Goal: Task Accomplishment & Management: Complete application form

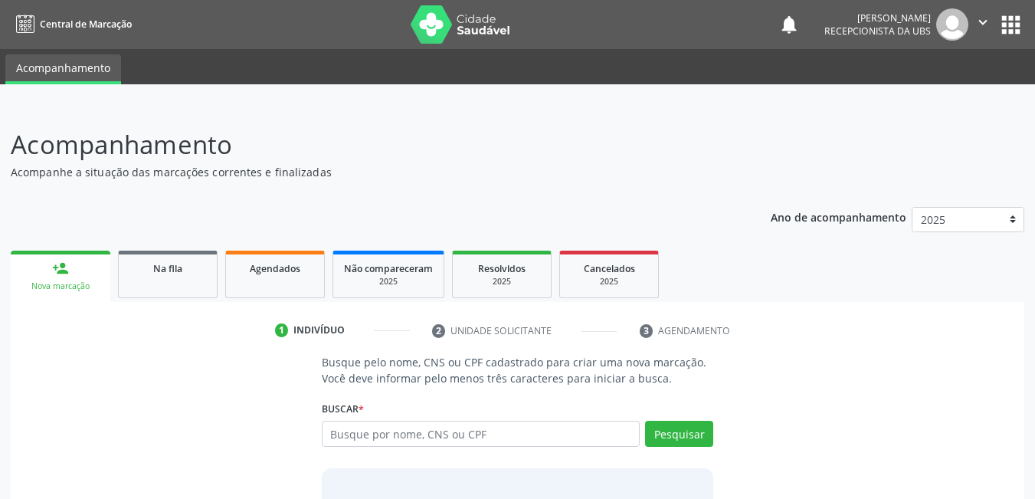
scroll to position [113, 0]
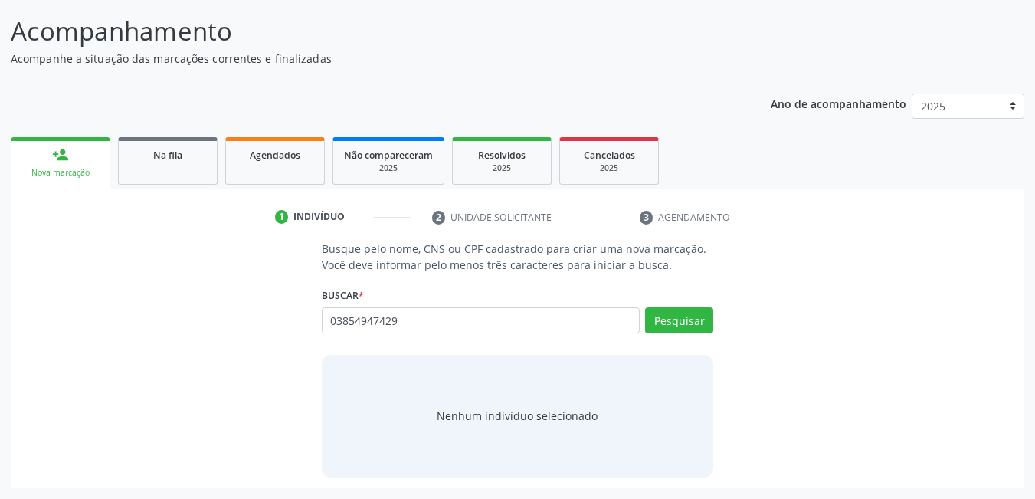
type input "03854947429"
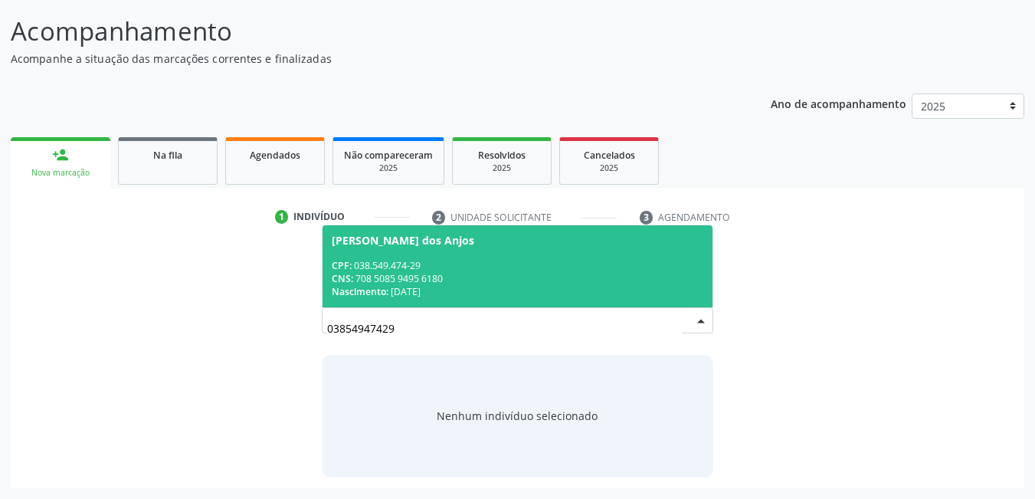
click at [478, 273] on div "CNS: 708 5085 9495 6180" at bounding box center [518, 278] width 372 height 13
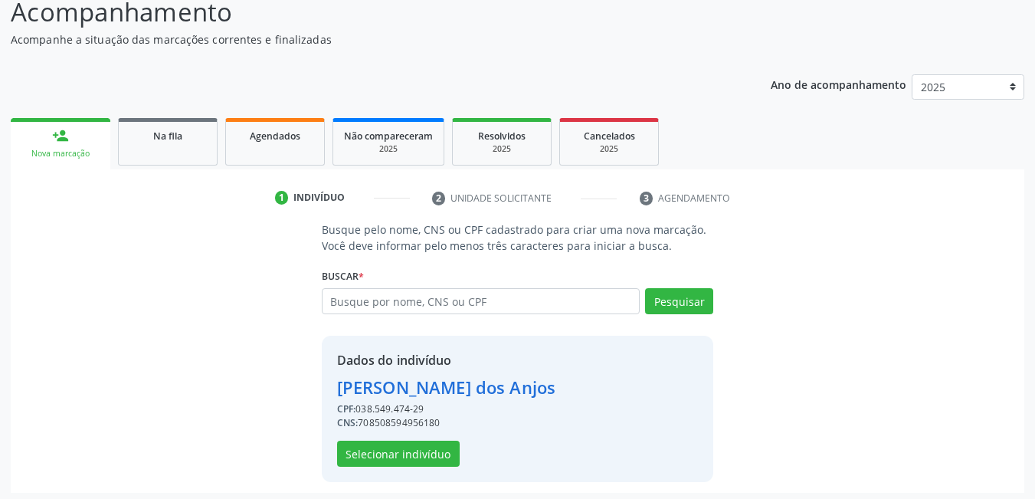
scroll to position [137, 0]
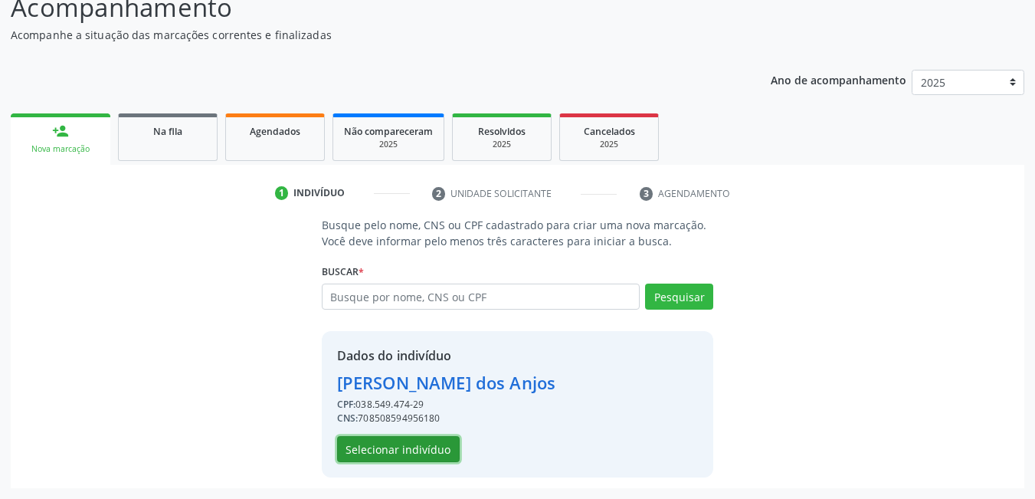
click at [425, 455] on button "Selecionar indivíduo" at bounding box center [398, 449] width 123 height 26
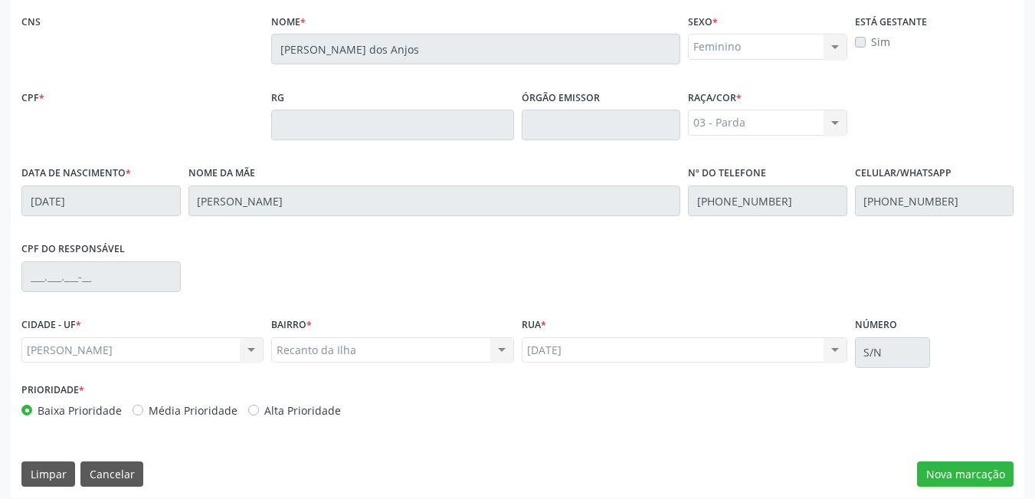
scroll to position [398, 0]
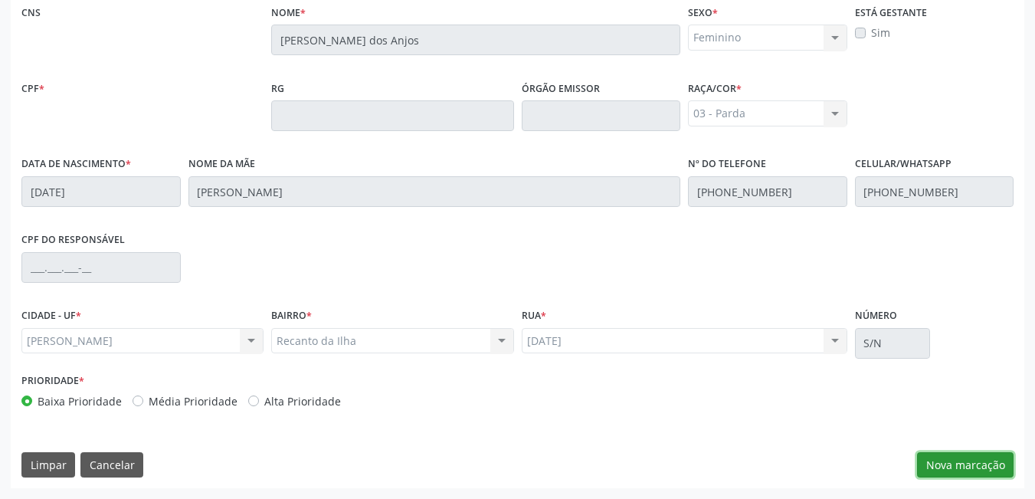
drag, startPoint x: 959, startPoint y: 471, endPoint x: 946, endPoint y: 472, distance: 13.8
click at [958, 470] on button "Nova marcação" at bounding box center [965, 465] width 97 height 26
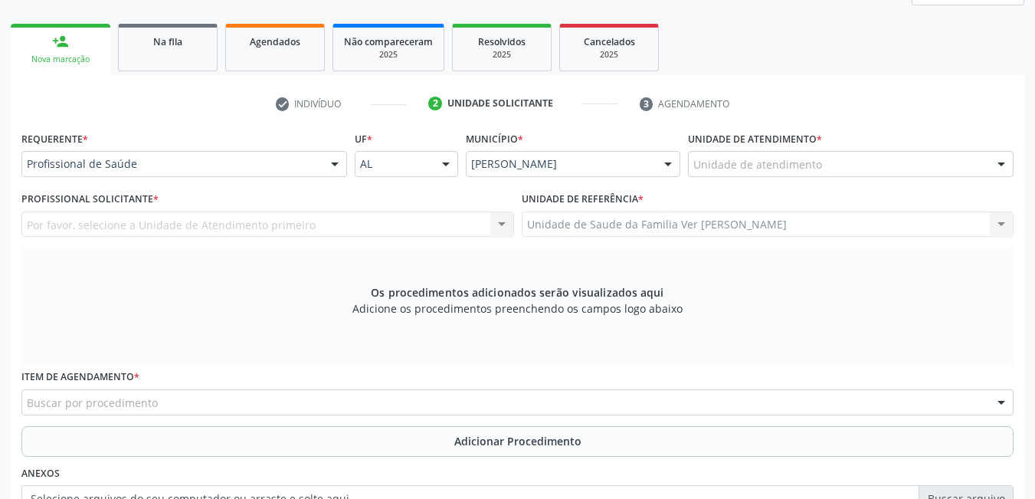
scroll to position [168, 0]
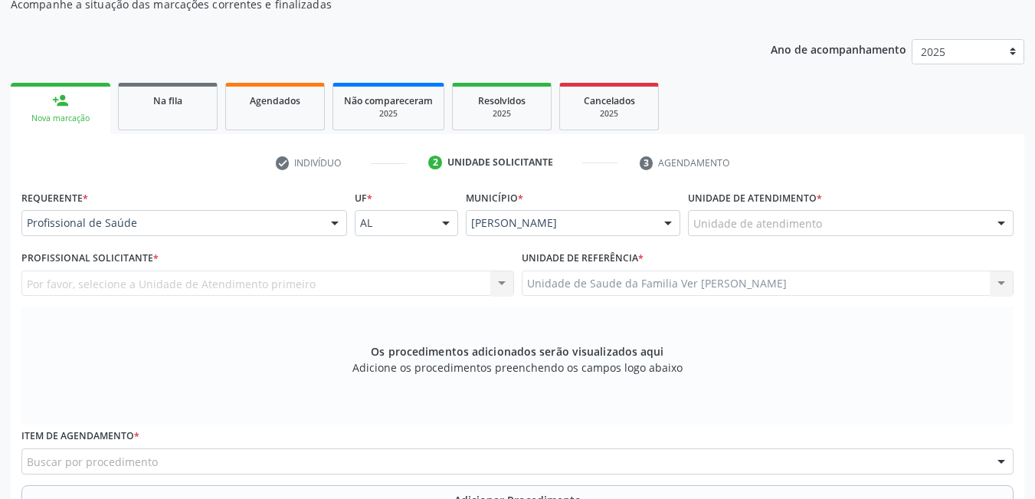
click at [828, 225] on div "Unidade de atendimento" at bounding box center [851, 223] width 326 height 26
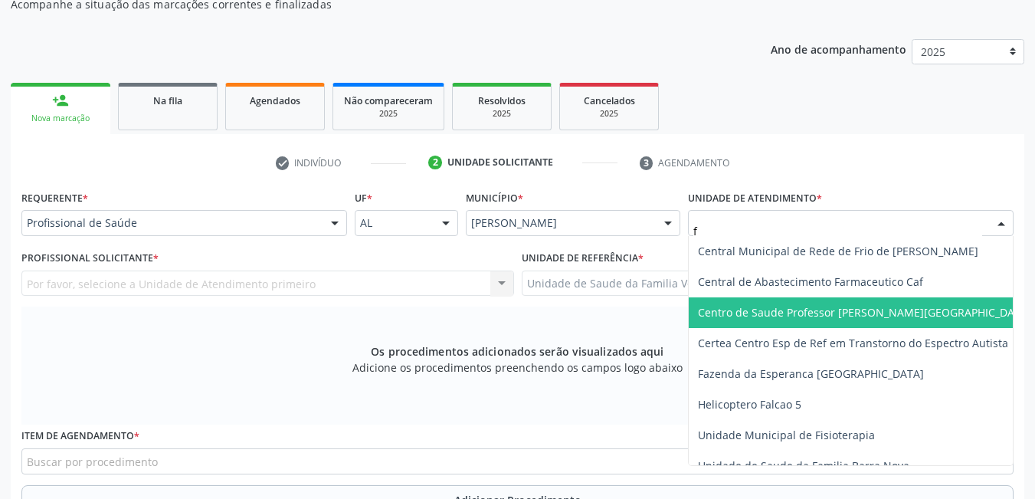
type input "fl"
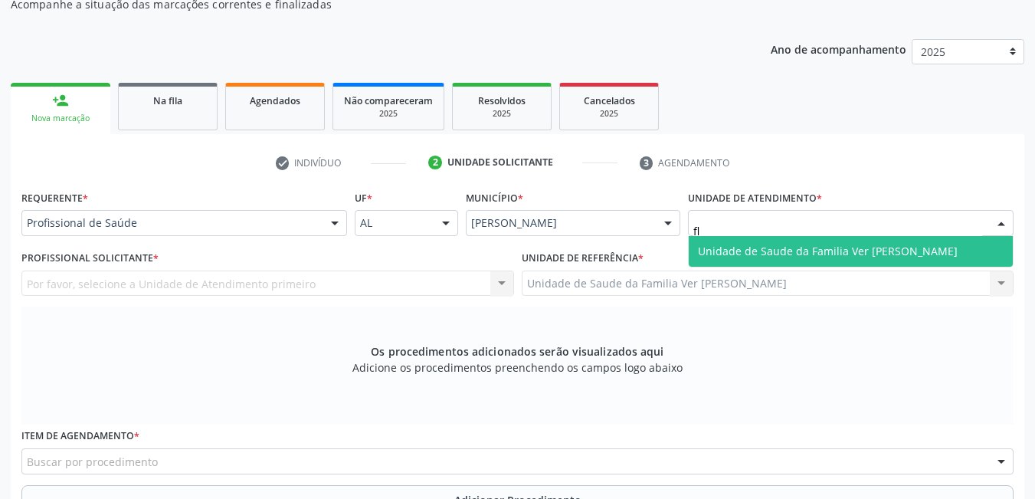
drag, startPoint x: 871, startPoint y: 251, endPoint x: 835, endPoint y: 247, distance: 37.1
click at [871, 251] on span "Unidade de Saude da Familia Ver [PERSON_NAME]" at bounding box center [828, 251] width 260 height 15
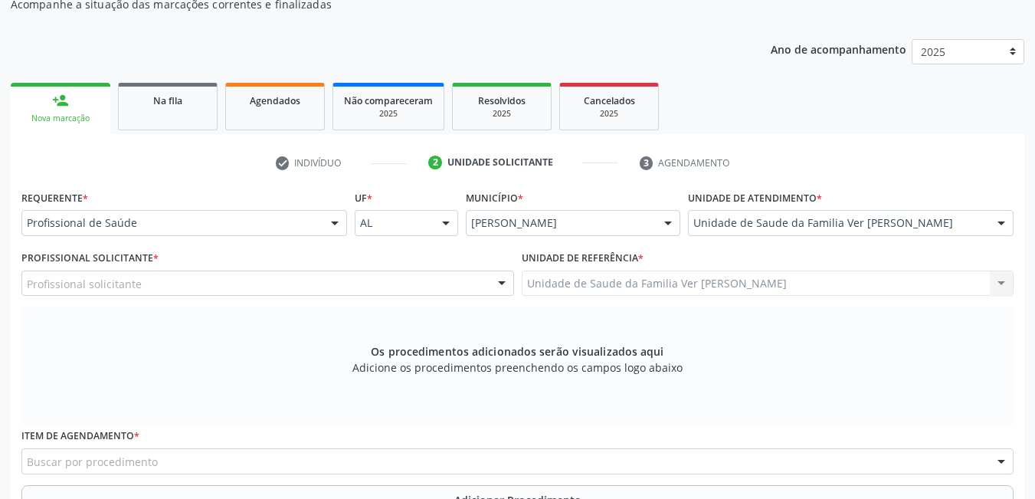
click at [326, 280] on div "Profissional solicitante" at bounding box center [267, 284] width 493 height 26
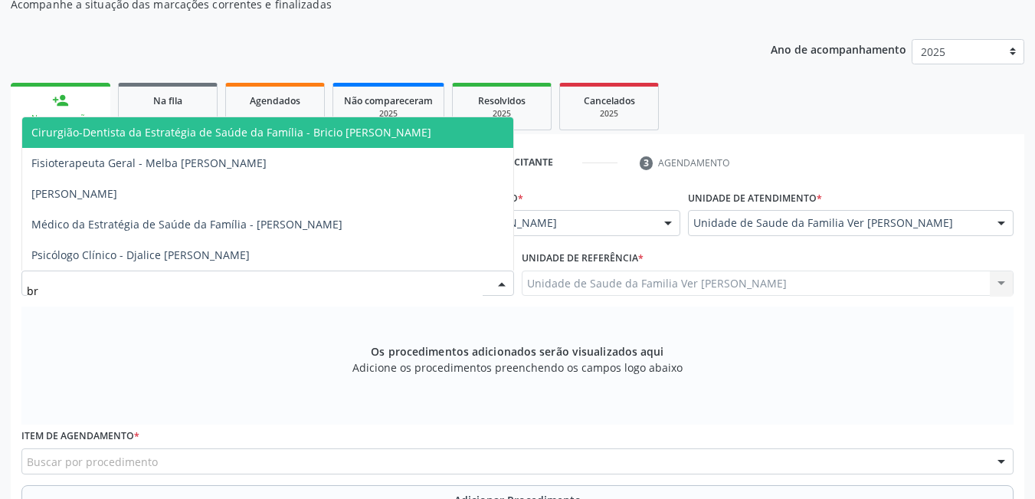
type input "bri"
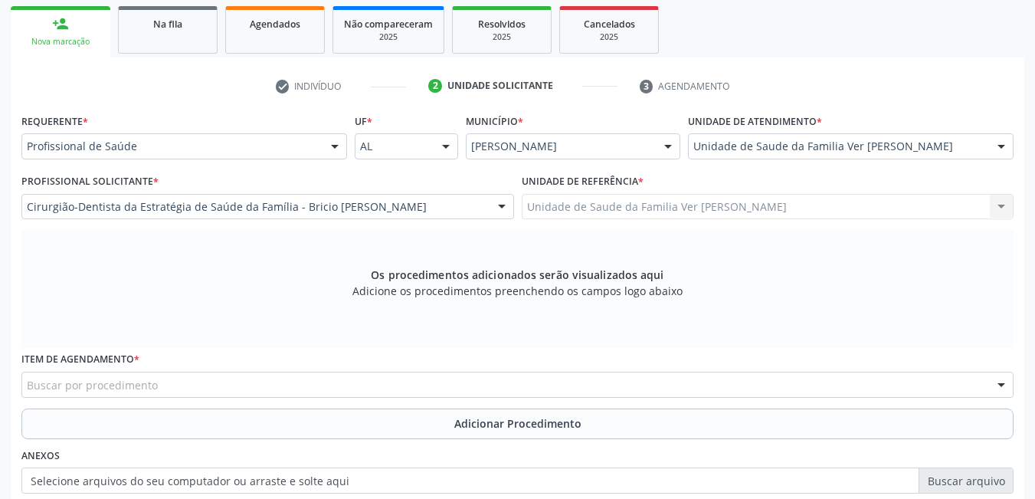
scroll to position [321, 0]
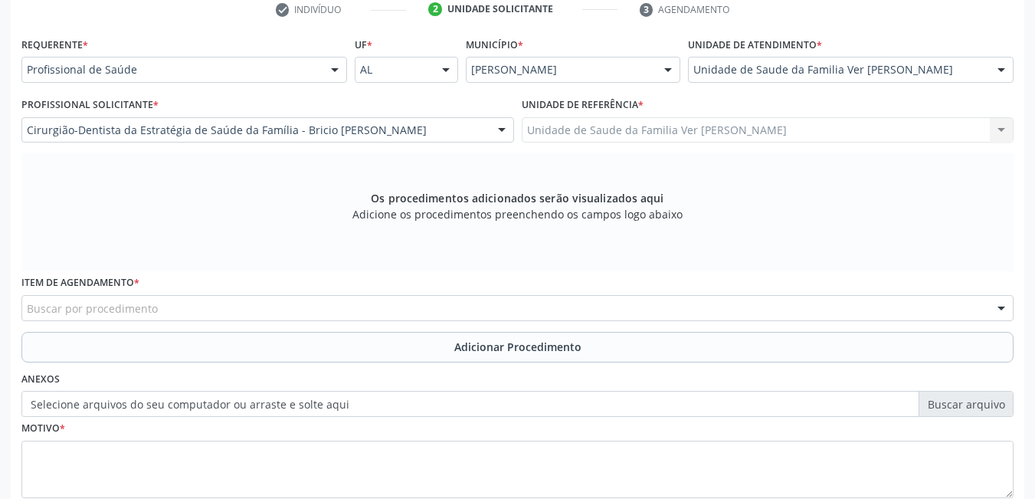
click at [247, 311] on div "Buscar por procedimento" at bounding box center [517, 308] width 992 height 26
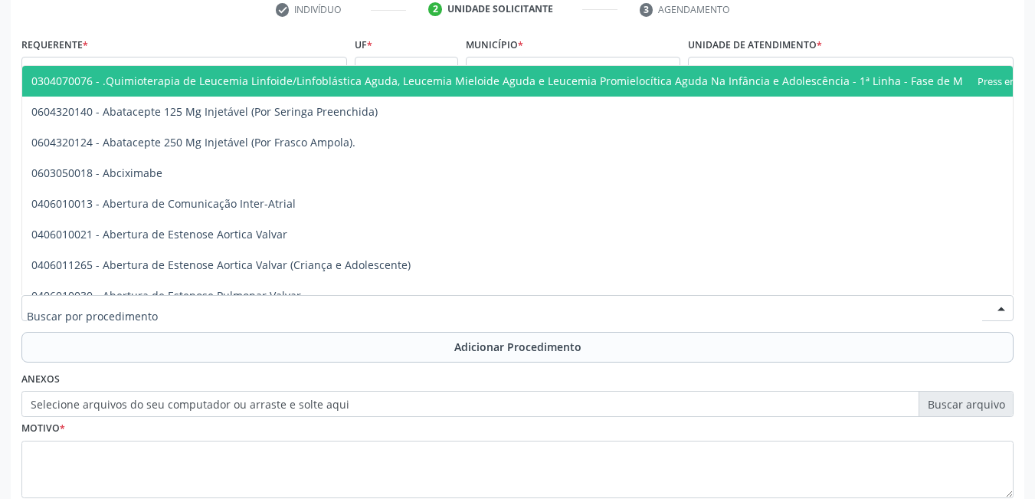
type input "i"
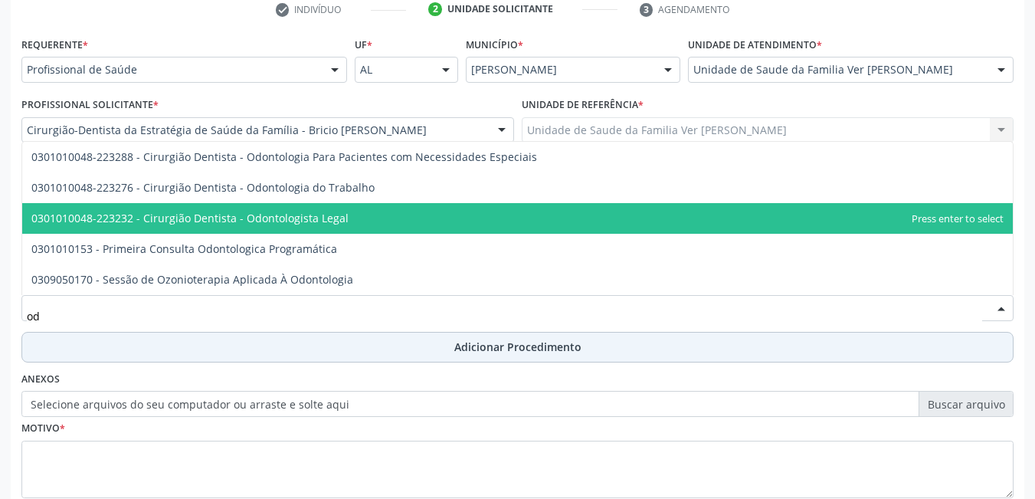
type input "o"
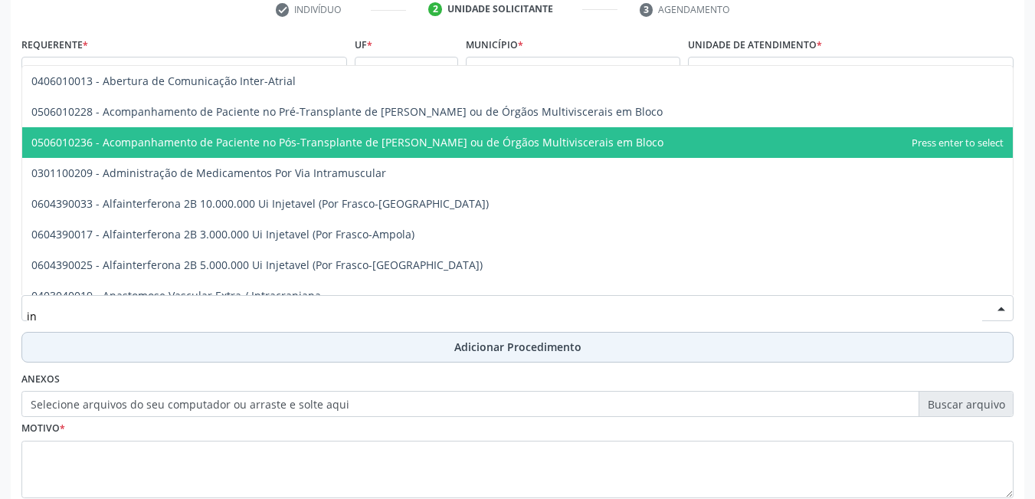
type input "i"
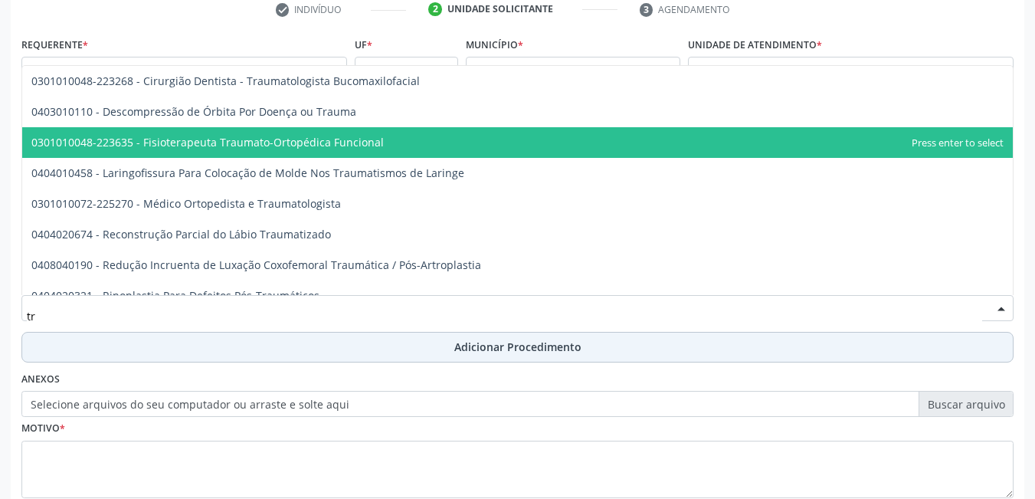
type input "t"
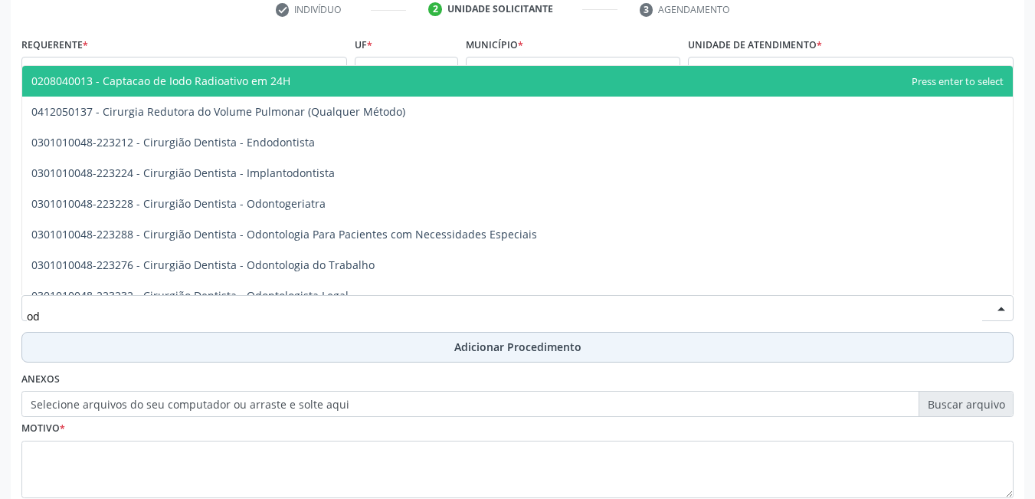
type input "o"
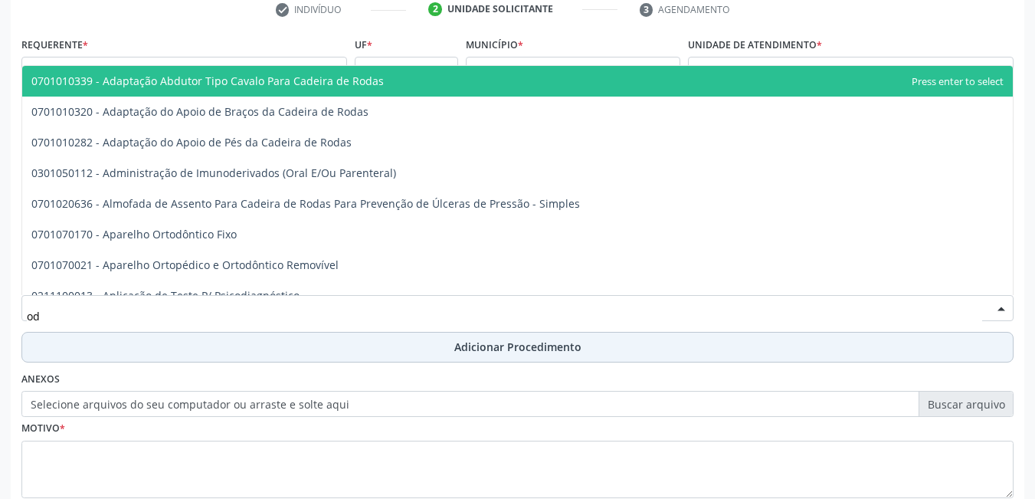
type input "o"
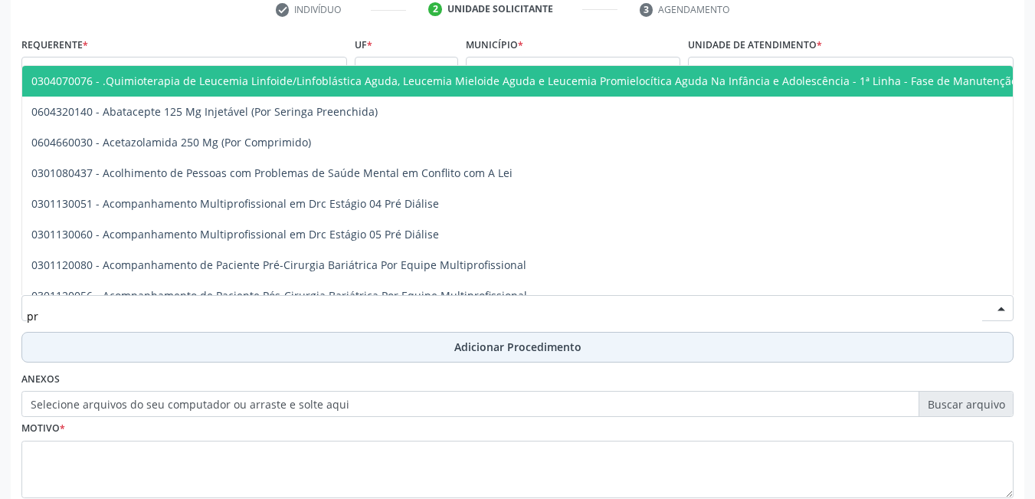
type input "p"
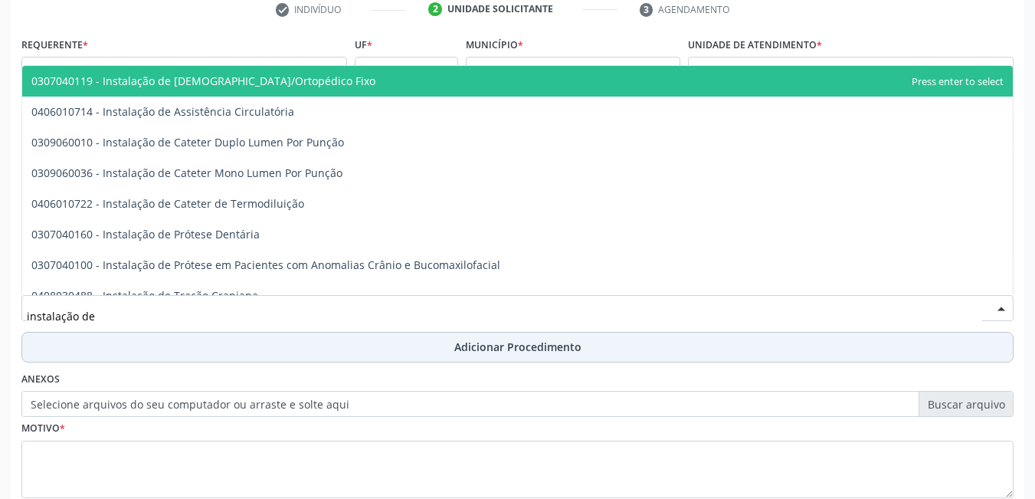
type input "instalação de p"
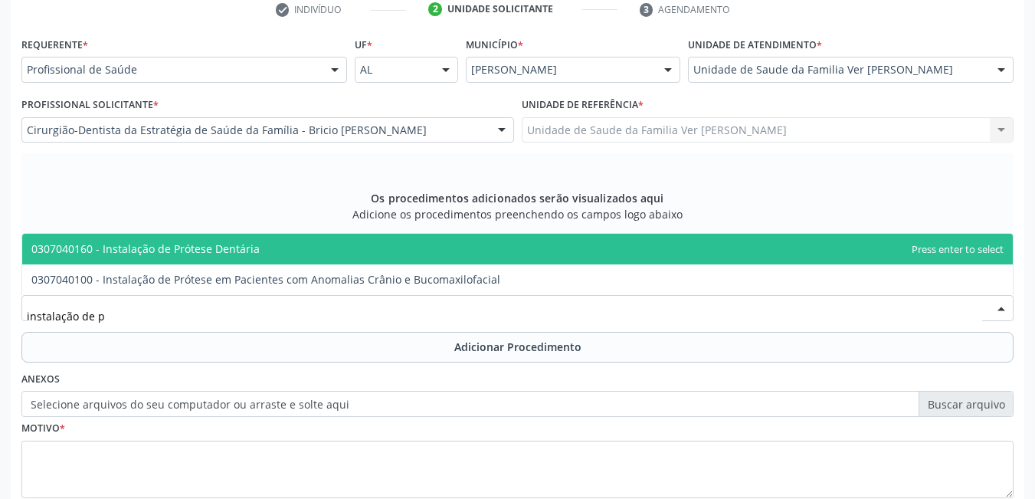
click at [329, 248] on span "0307040160 - Instalação de Prótese Dentária" at bounding box center [517, 249] width 991 height 31
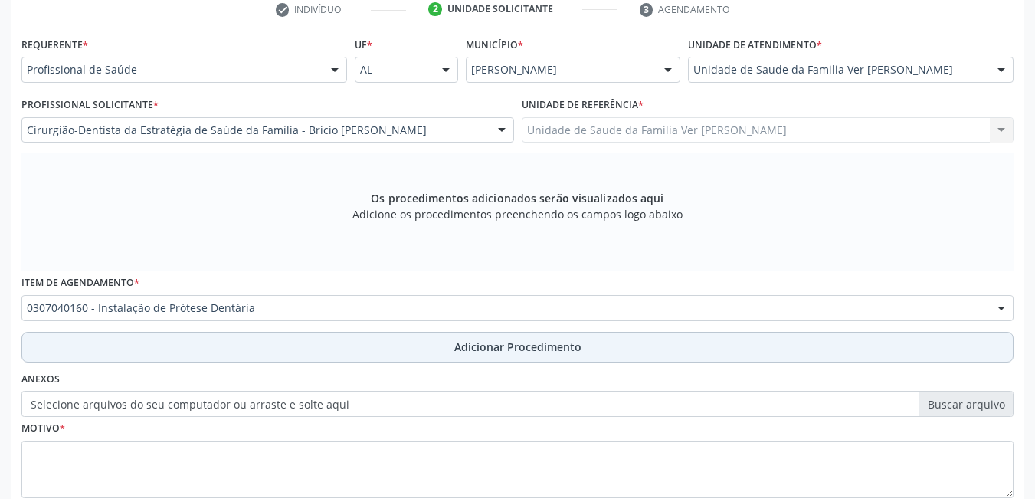
click at [289, 349] on button "Adicionar Procedimento" at bounding box center [517, 347] width 992 height 31
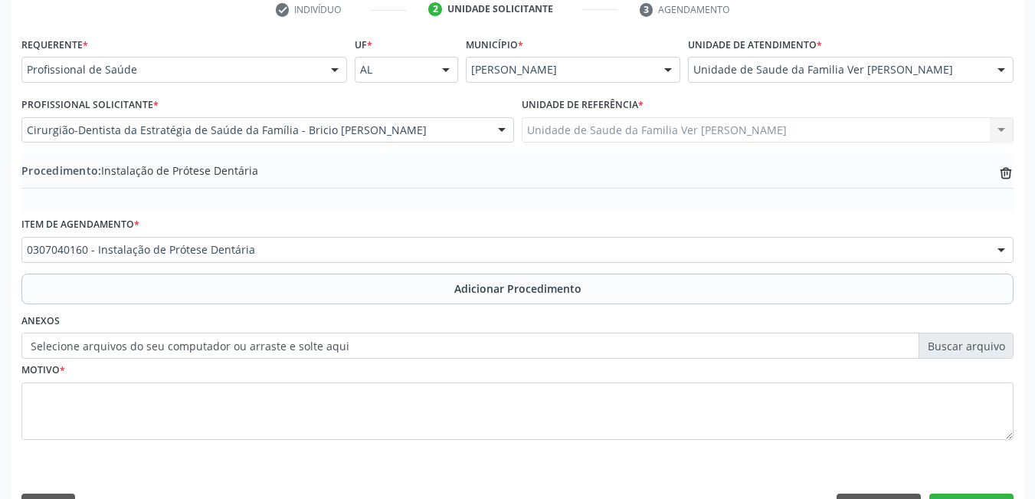
click at [270, 294] on button "Adicionar Procedimento" at bounding box center [517, 289] width 992 height 31
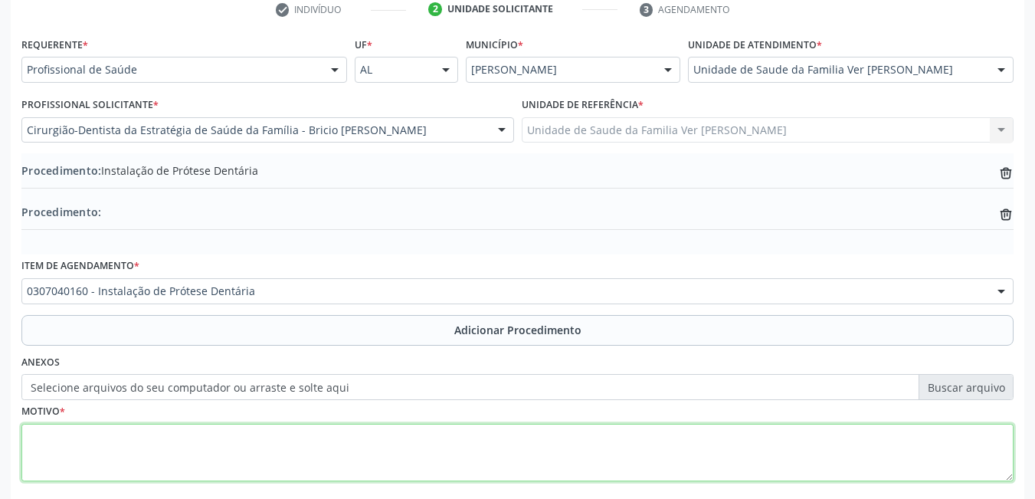
click at [123, 439] on textarea at bounding box center [517, 453] width 992 height 58
type textarea "necessita de protese parcial removivel superior"
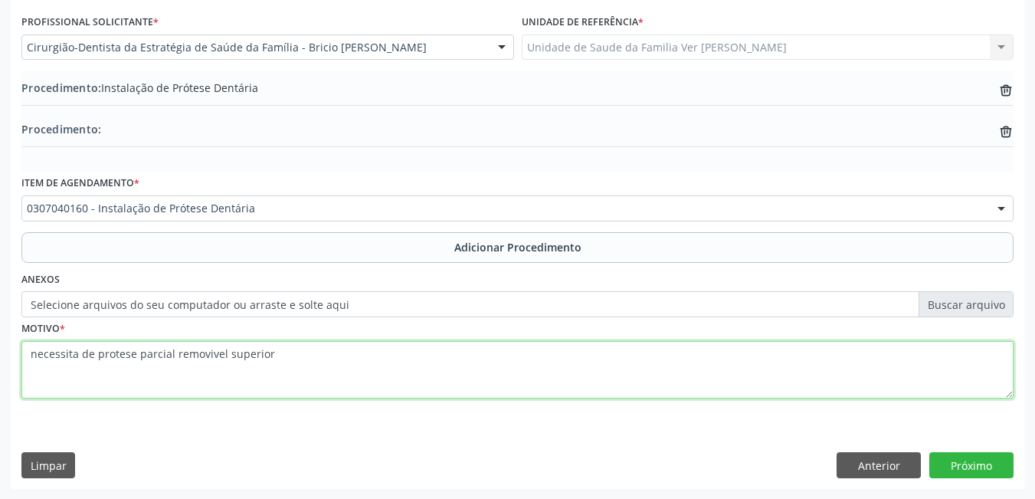
scroll to position [405, 0]
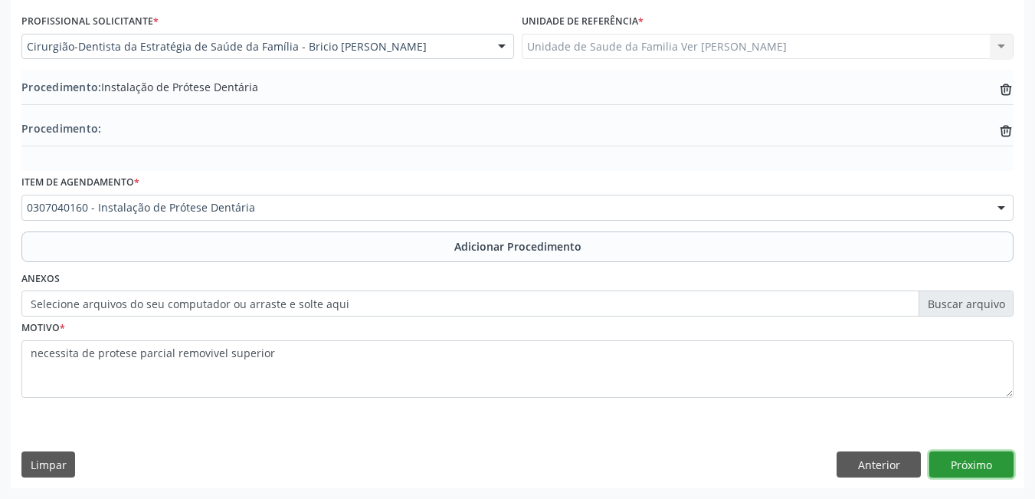
click at [979, 458] on button "Próximo" at bounding box center [972, 464] width 84 height 26
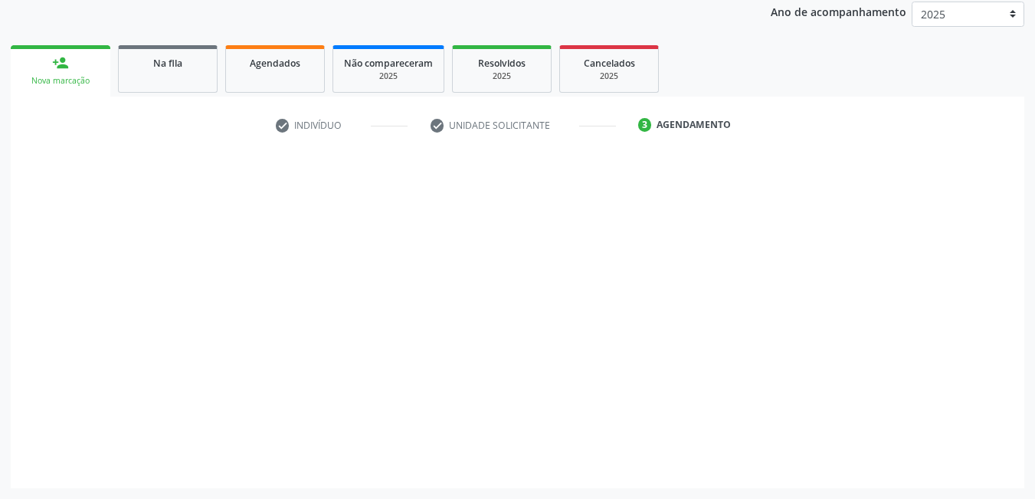
scroll to position [205, 0]
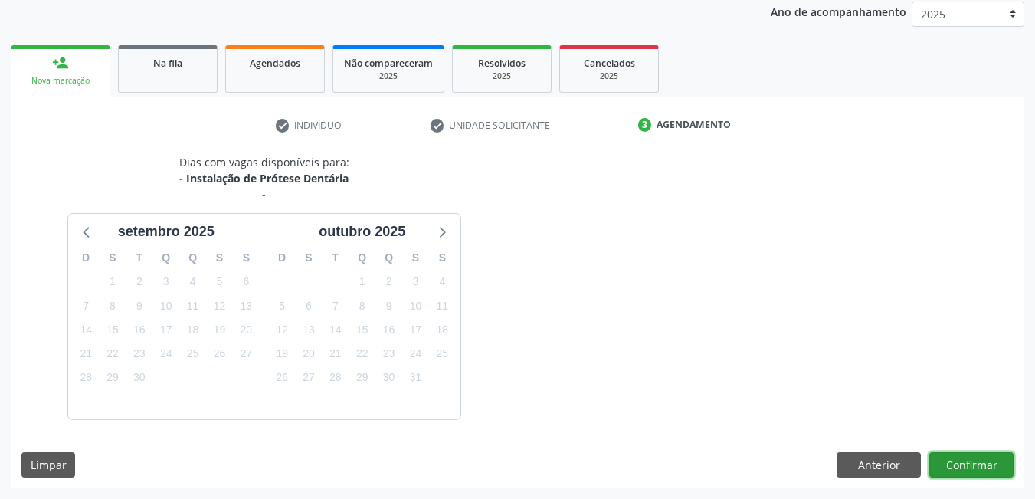
click at [973, 463] on button "Confirmar" at bounding box center [972, 465] width 84 height 26
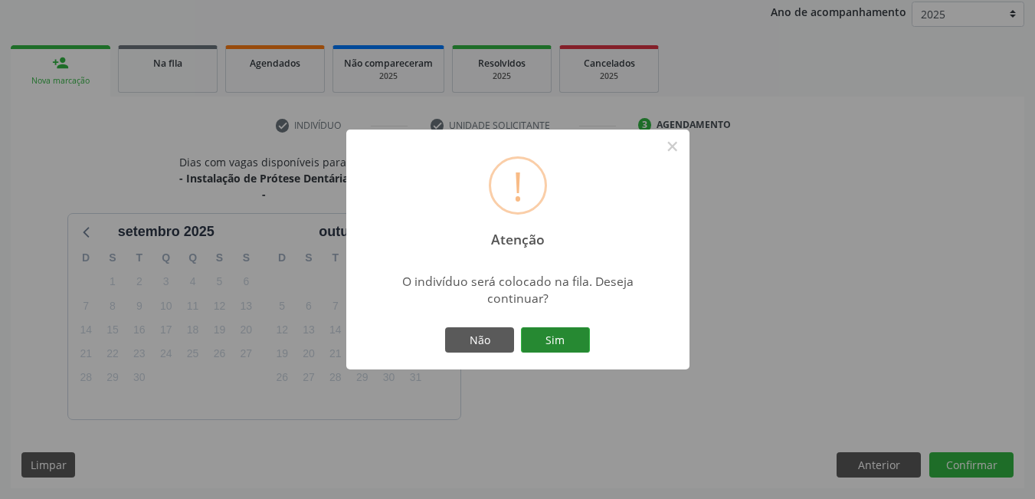
click at [581, 341] on button "Sim" at bounding box center [555, 340] width 69 height 26
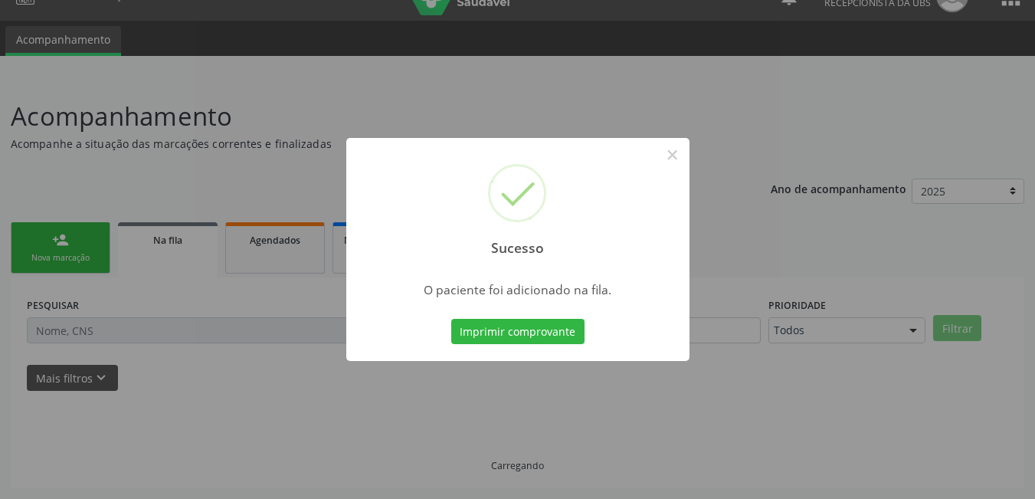
scroll to position [28, 0]
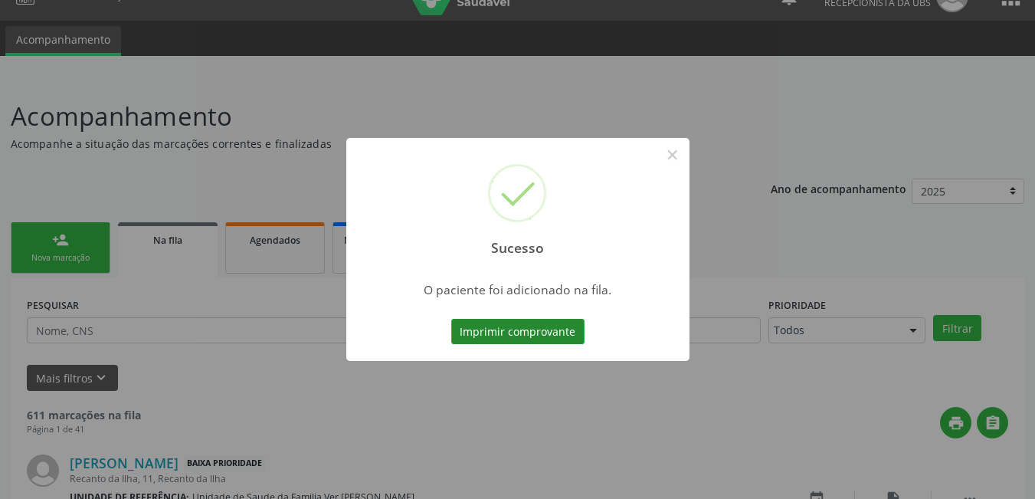
click at [562, 327] on button "Imprimir comprovante" at bounding box center [517, 332] width 133 height 26
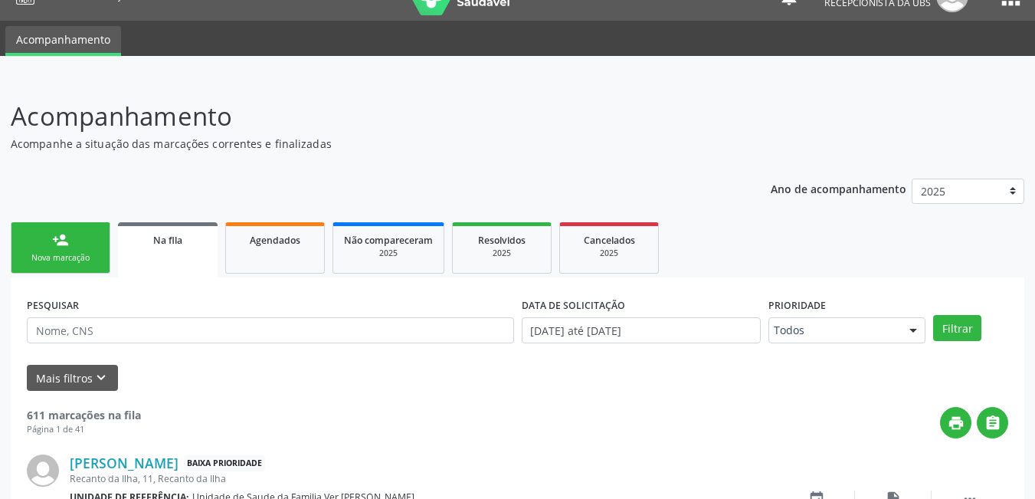
click at [77, 238] on link "person_add Nova marcação" at bounding box center [61, 247] width 100 height 51
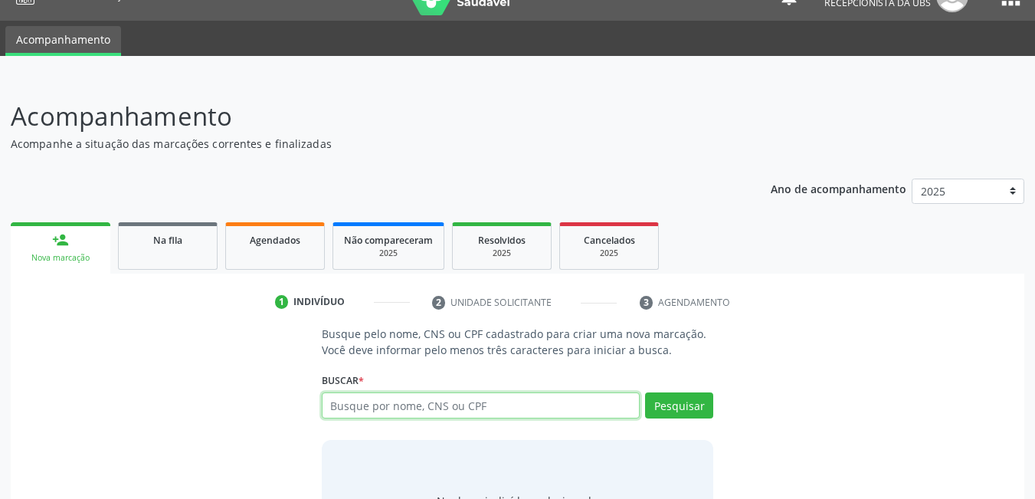
click at [444, 411] on input "text" at bounding box center [481, 405] width 319 height 26
click at [269, 257] on link "Agendados" at bounding box center [275, 246] width 100 height 48
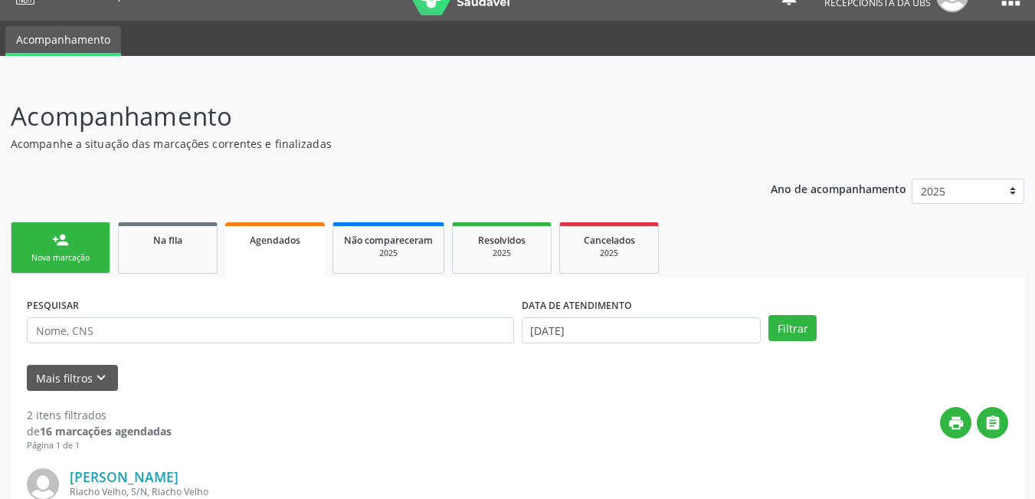
scroll to position [113, 0]
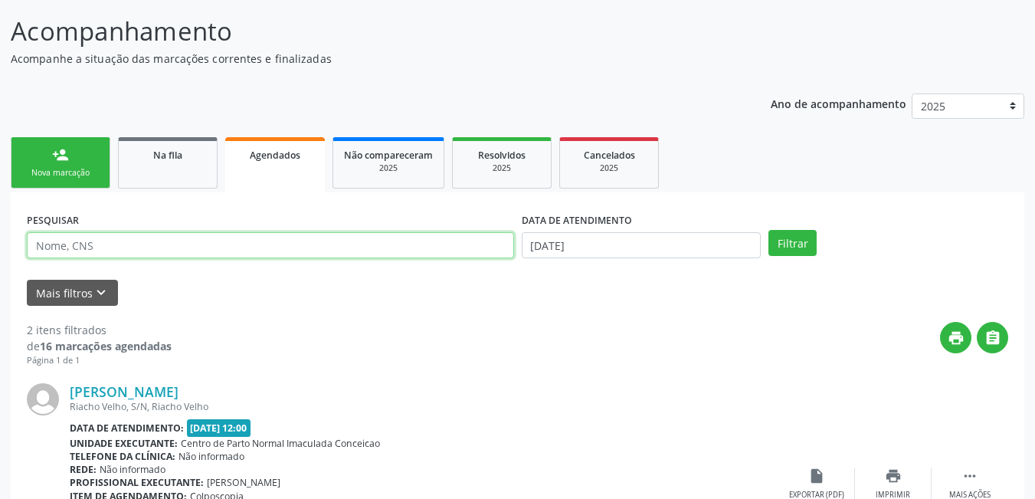
click at [231, 249] on input "text" at bounding box center [270, 245] width 487 height 26
type input "708508594956180"
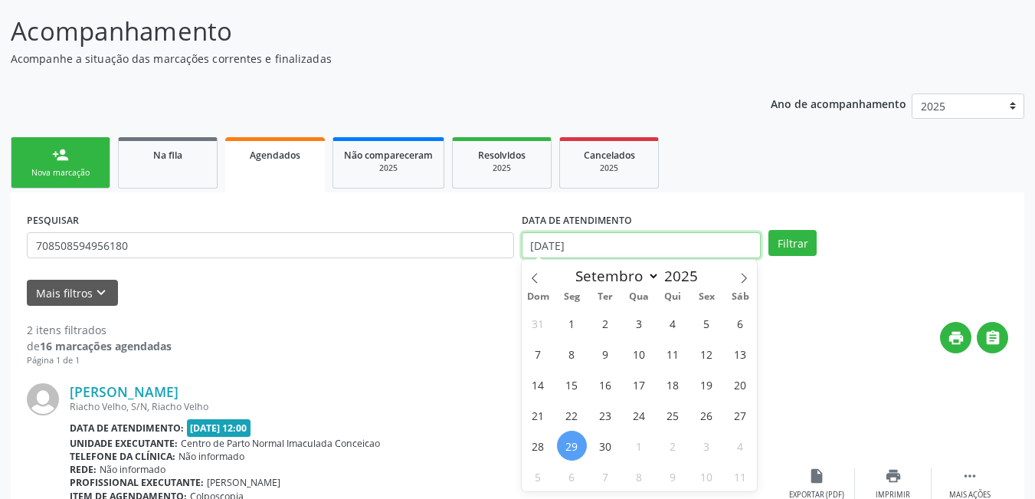
drag, startPoint x: 612, startPoint y: 244, endPoint x: 609, endPoint y: 237, distance: 8.0
click at [611, 241] on input "[DATE]" at bounding box center [642, 245] width 240 height 26
click at [533, 280] on icon at bounding box center [535, 278] width 11 height 11
select select "7"
click at [710, 328] on span "1" at bounding box center [707, 323] width 30 height 30
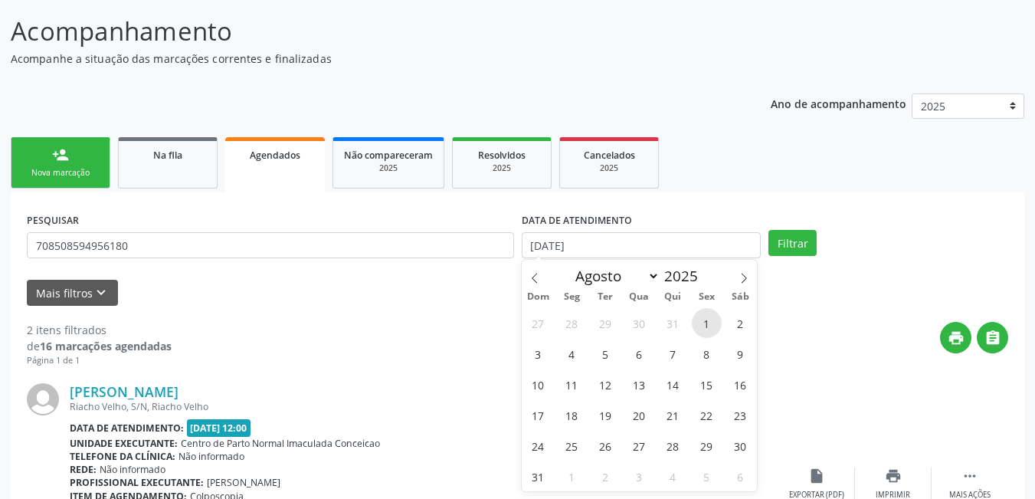
type input "[DATE]"
click at [748, 278] on span at bounding box center [744, 273] width 26 height 26
click at [748, 278] on icon at bounding box center [744, 278] width 11 height 11
click at [541, 280] on span at bounding box center [535, 273] width 26 height 26
select select "8"
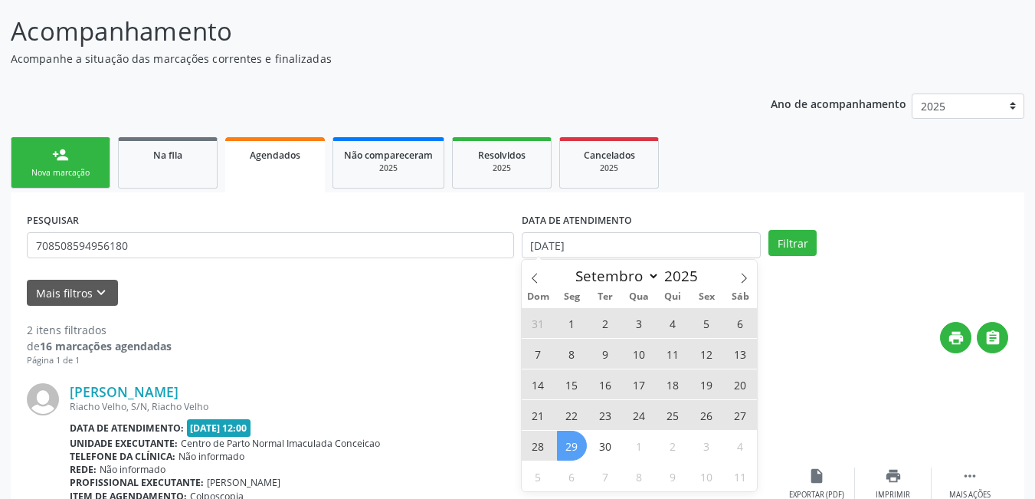
click at [576, 444] on span "29" at bounding box center [572, 446] width 30 height 30
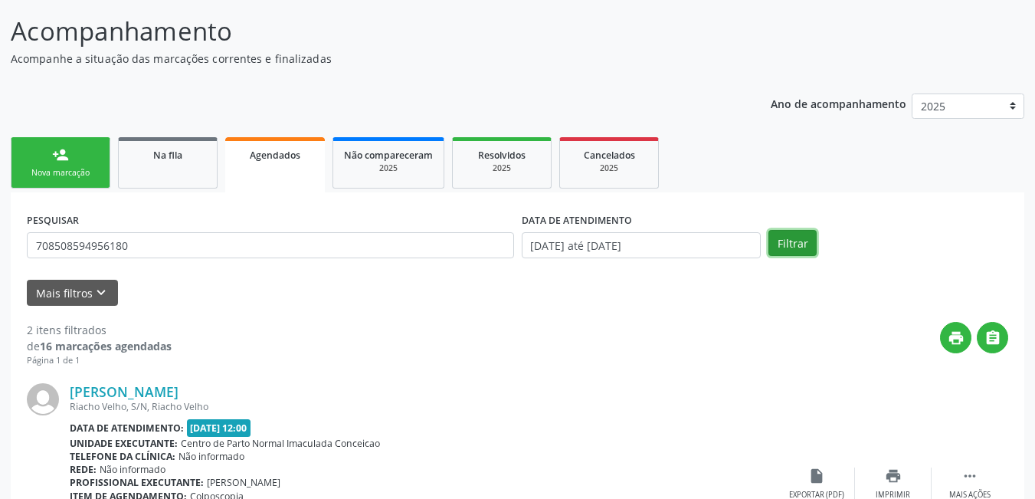
click at [787, 246] on button "Filtrar" at bounding box center [793, 243] width 48 height 26
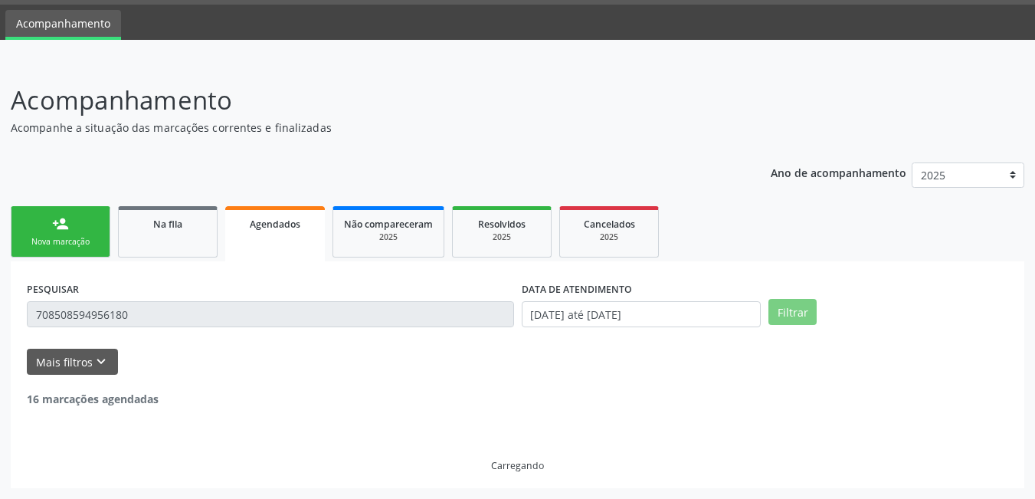
scroll to position [0, 0]
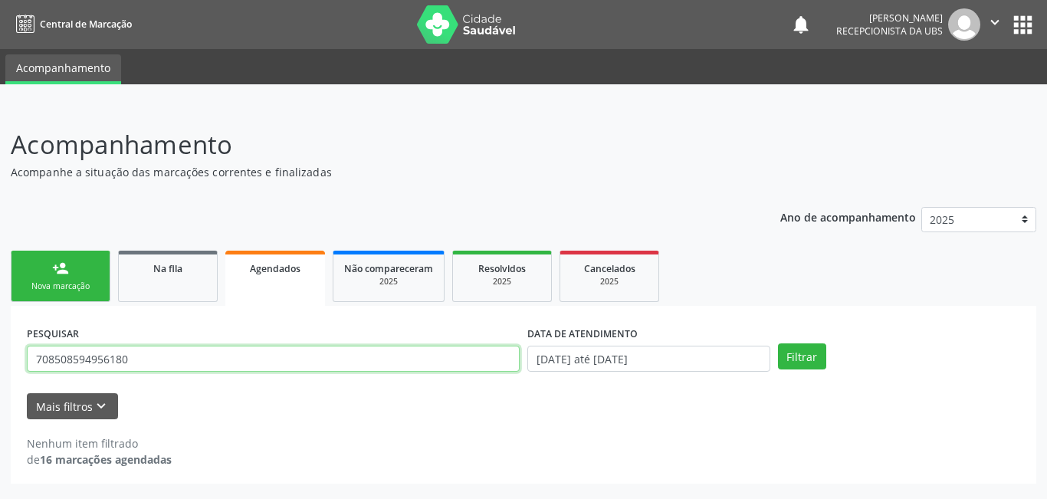
click at [176, 365] on input "708508594956180" at bounding box center [273, 359] width 493 height 26
type input "7"
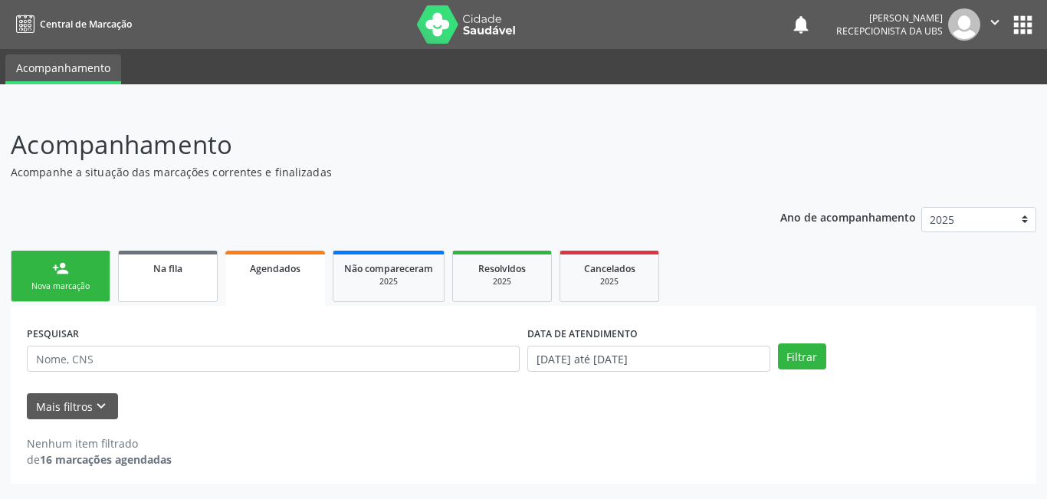
click at [194, 284] on link "Na fila" at bounding box center [168, 276] width 100 height 51
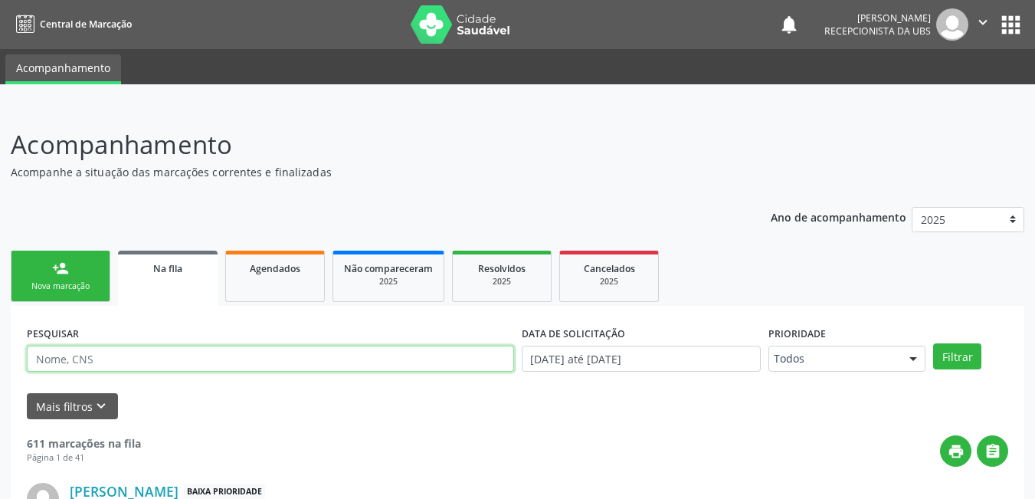
click at [162, 359] on input "text" at bounding box center [270, 359] width 487 height 26
click at [933, 343] on button "Filtrar" at bounding box center [957, 356] width 48 height 26
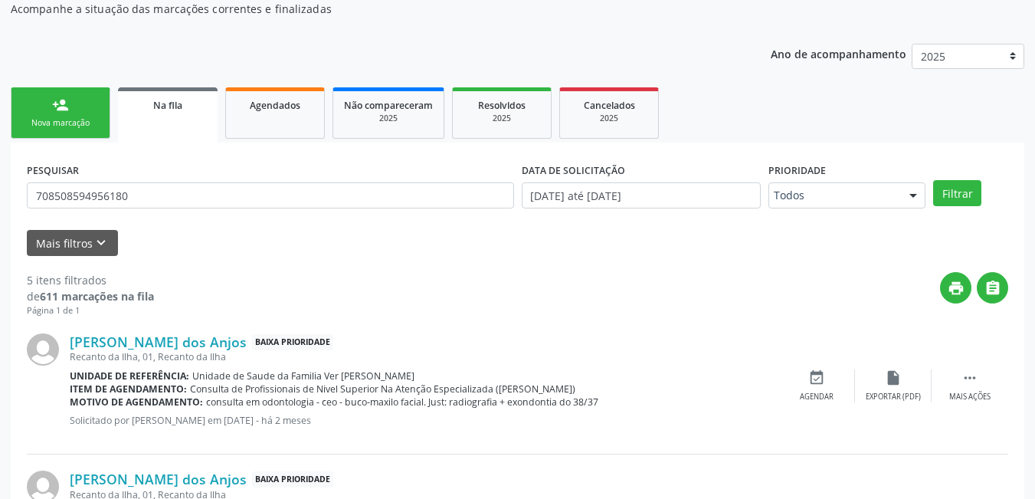
scroll to position [81, 0]
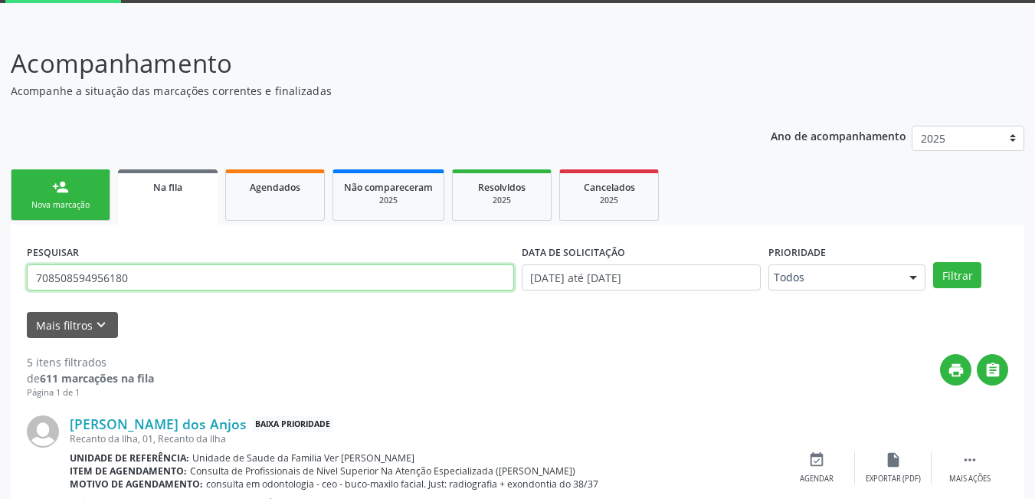
click at [417, 275] on input "708508594956180" at bounding box center [270, 277] width 487 height 26
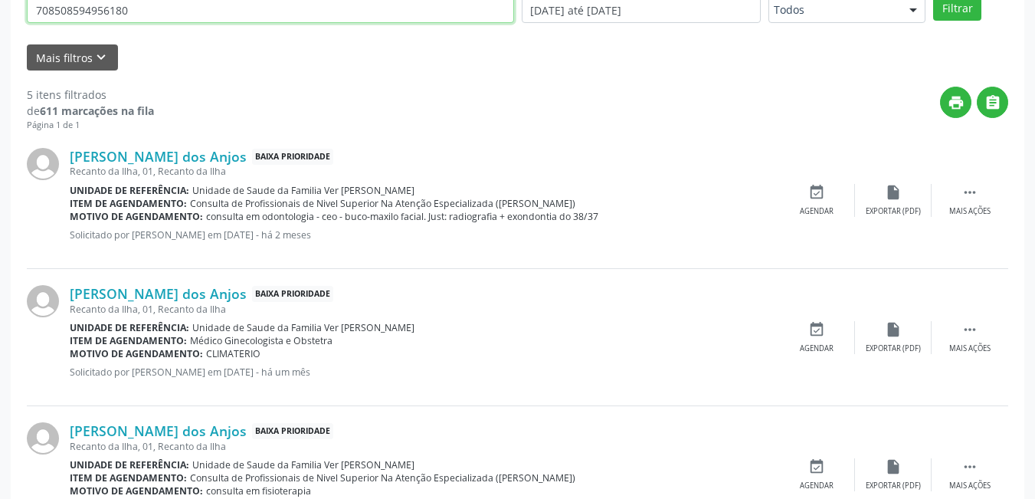
scroll to position [235, 0]
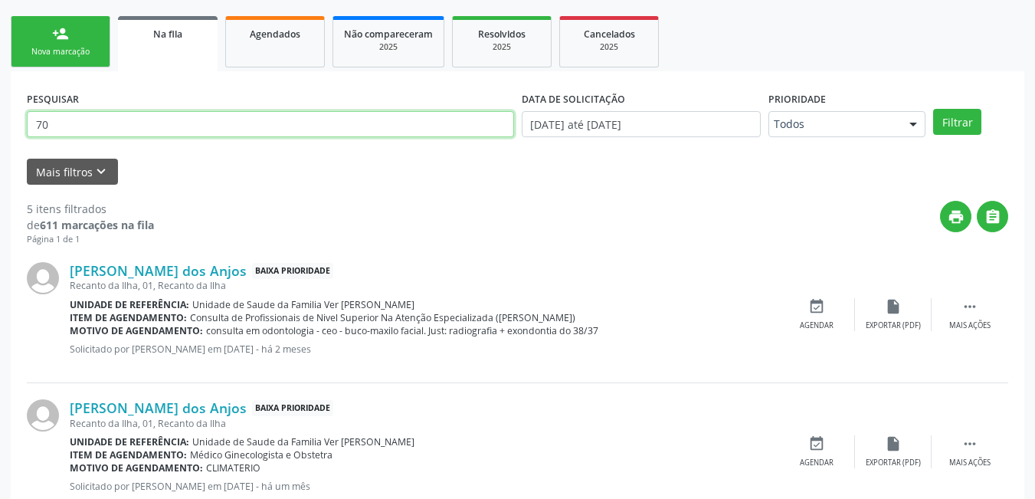
type input "7"
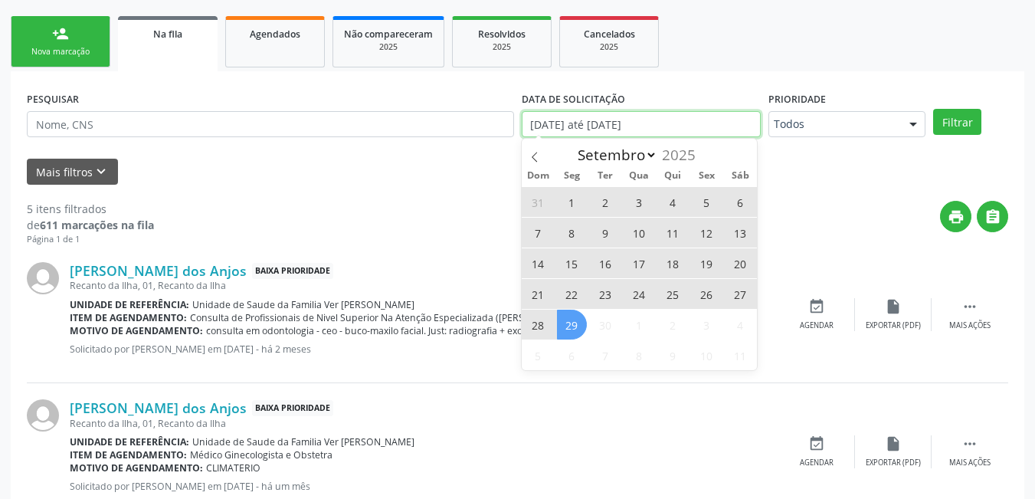
click at [596, 124] on input "[DATE] até [DATE]" at bounding box center [642, 124] width 240 height 26
drag, startPoint x: 528, startPoint y: 112, endPoint x: 673, endPoint y: 148, distance: 149.2
click at [673, 148] on body "Central de Marcação notifications [PERSON_NAME] Recepcionista da UBS  Configur…" at bounding box center [517, 14] width 1035 height 499
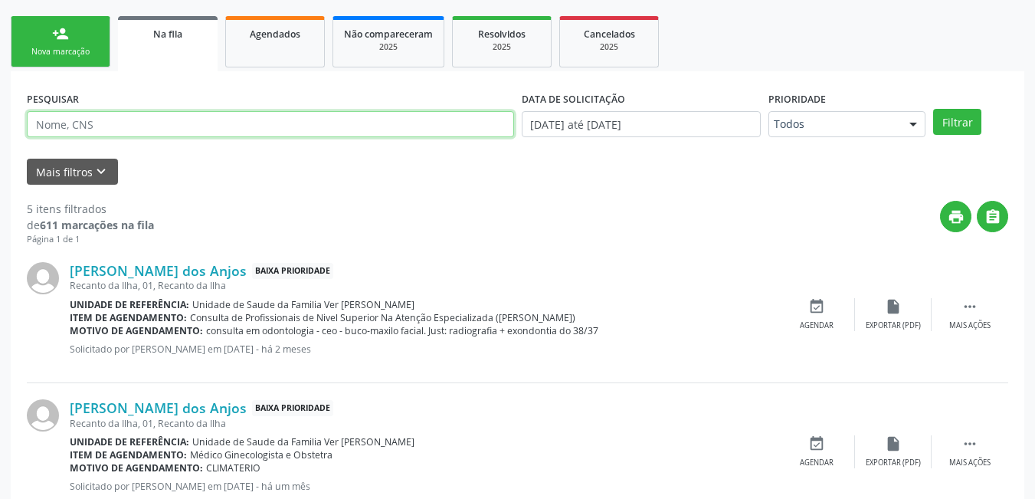
click at [307, 120] on input "text" at bounding box center [270, 124] width 487 height 26
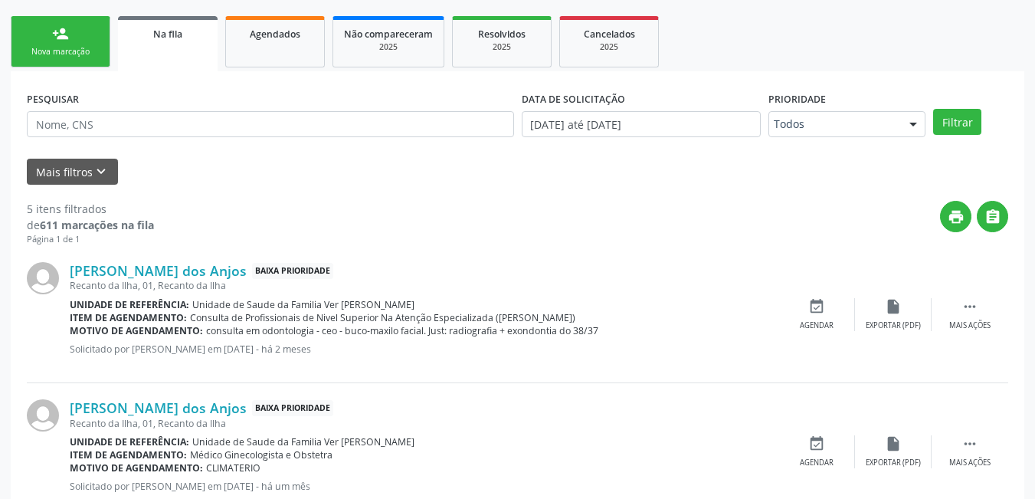
click at [309, 183] on div "Mais filtros keyboard_arrow_down" at bounding box center [517, 172] width 989 height 27
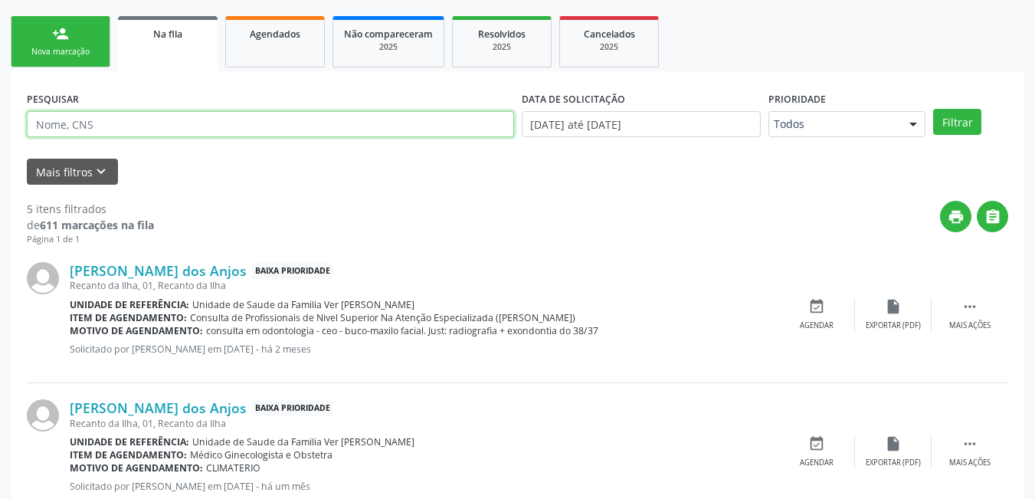
click at [185, 129] on input "text" at bounding box center [270, 124] width 487 height 26
click at [232, 120] on input "text" at bounding box center [270, 124] width 487 height 26
type input "f"
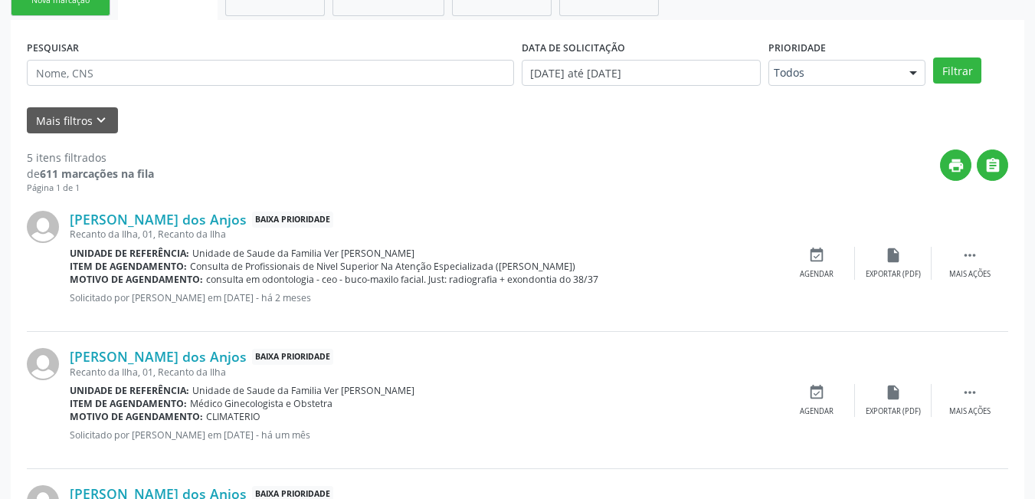
scroll to position [311, 0]
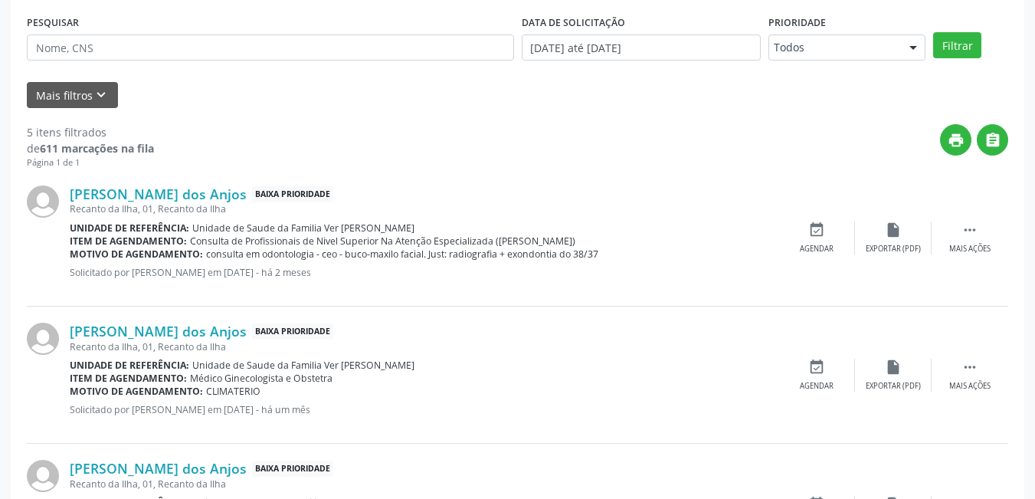
click at [390, 107] on div "Mais filtros keyboard_arrow_down" at bounding box center [517, 95] width 989 height 27
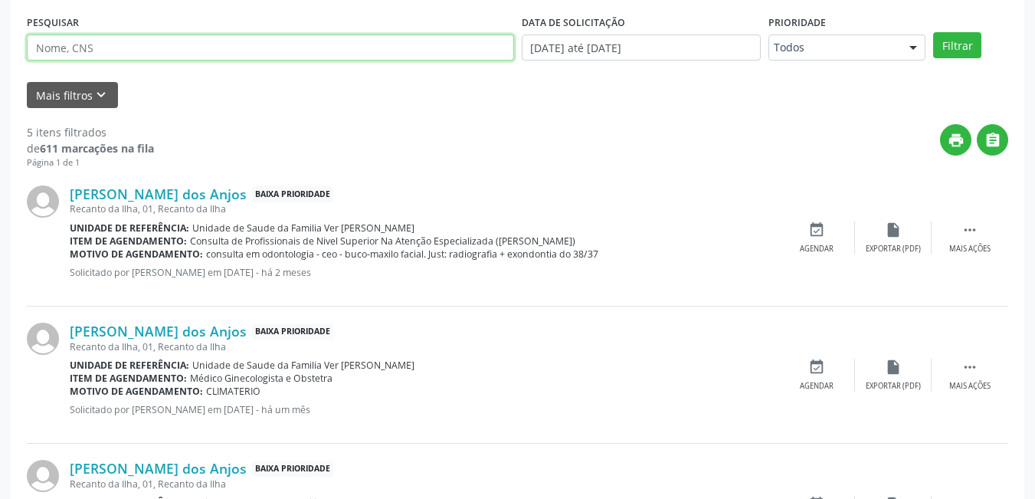
click at [168, 46] on input "text" at bounding box center [270, 47] width 487 height 26
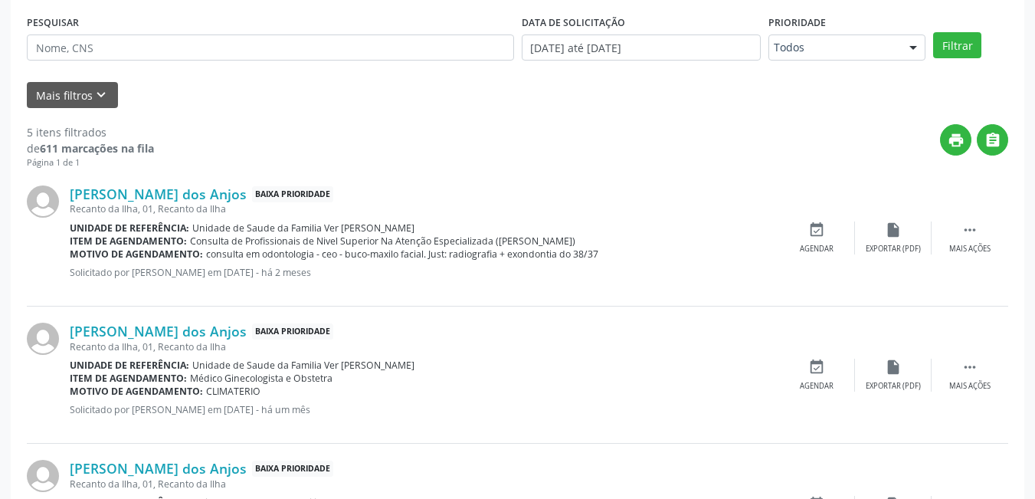
click at [347, 123] on div "5 itens filtrados de 611 marcações na fila Página 1 de 1 print  [PERSON_NAME] …" at bounding box center [518, 481] width 982 height 747
click at [19, 333] on div "PESQUISAR DATA DE SOLICITAÇÃO [DATE] até [DATE] Prioridade Todos Todos Baixa Pr…" at bounding box center [518, 433] width 1014 height 877
click at [460, 116] on div "5 itens filtrados de 611 marcações na fila Página 1 de 1 print  [PERSON_NAME] …" at bounding box center [518, 481] width 982 height 747
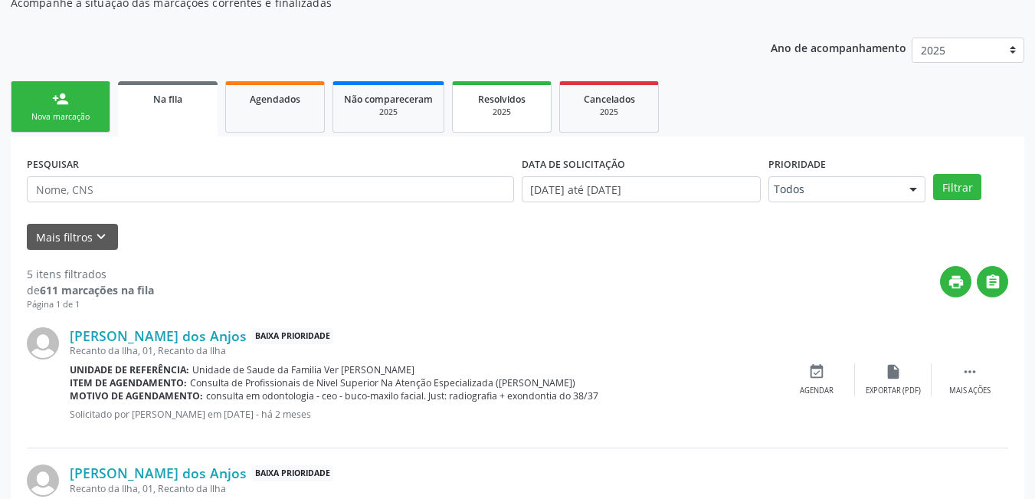
scroll to position [158, 0]
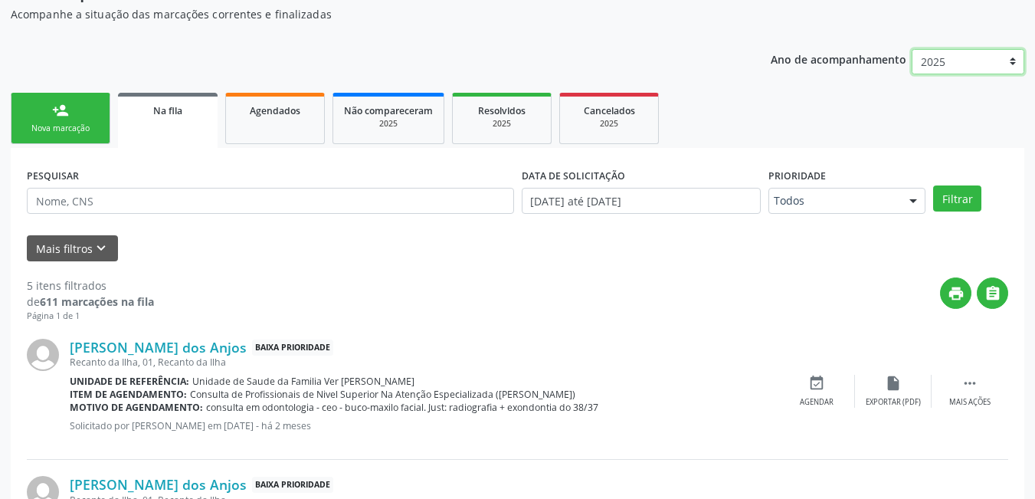
click at [1013, 64] on select "2025" at bounding box center [968, 62] width 113 height 26
click at [920, 110] on ul "person_add Nova marcação Na fila Agendados Não compareceram 2025 Resolvidos 202…" at bounding box center [518, 118] width 1014 height 59
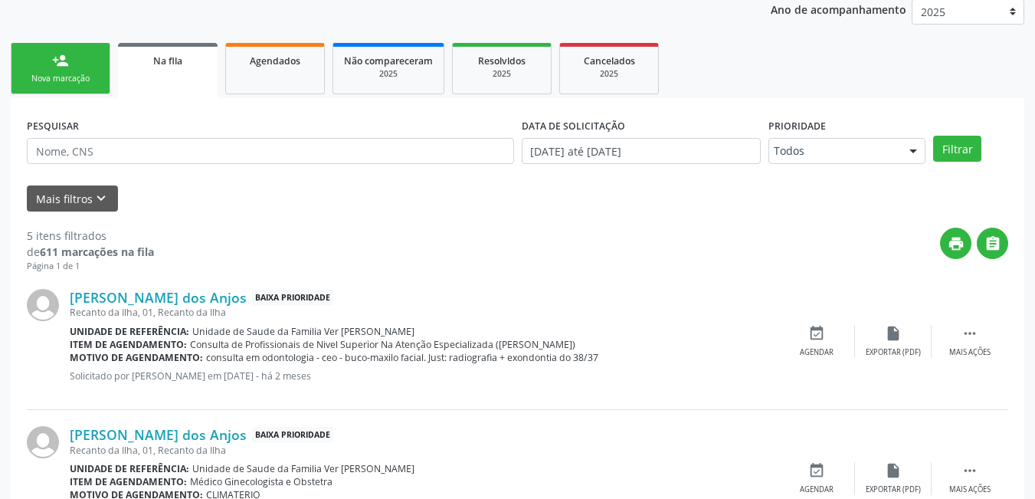
scroll to position [235, 0]
